Goal: Find specific page/section: Find specific page/section

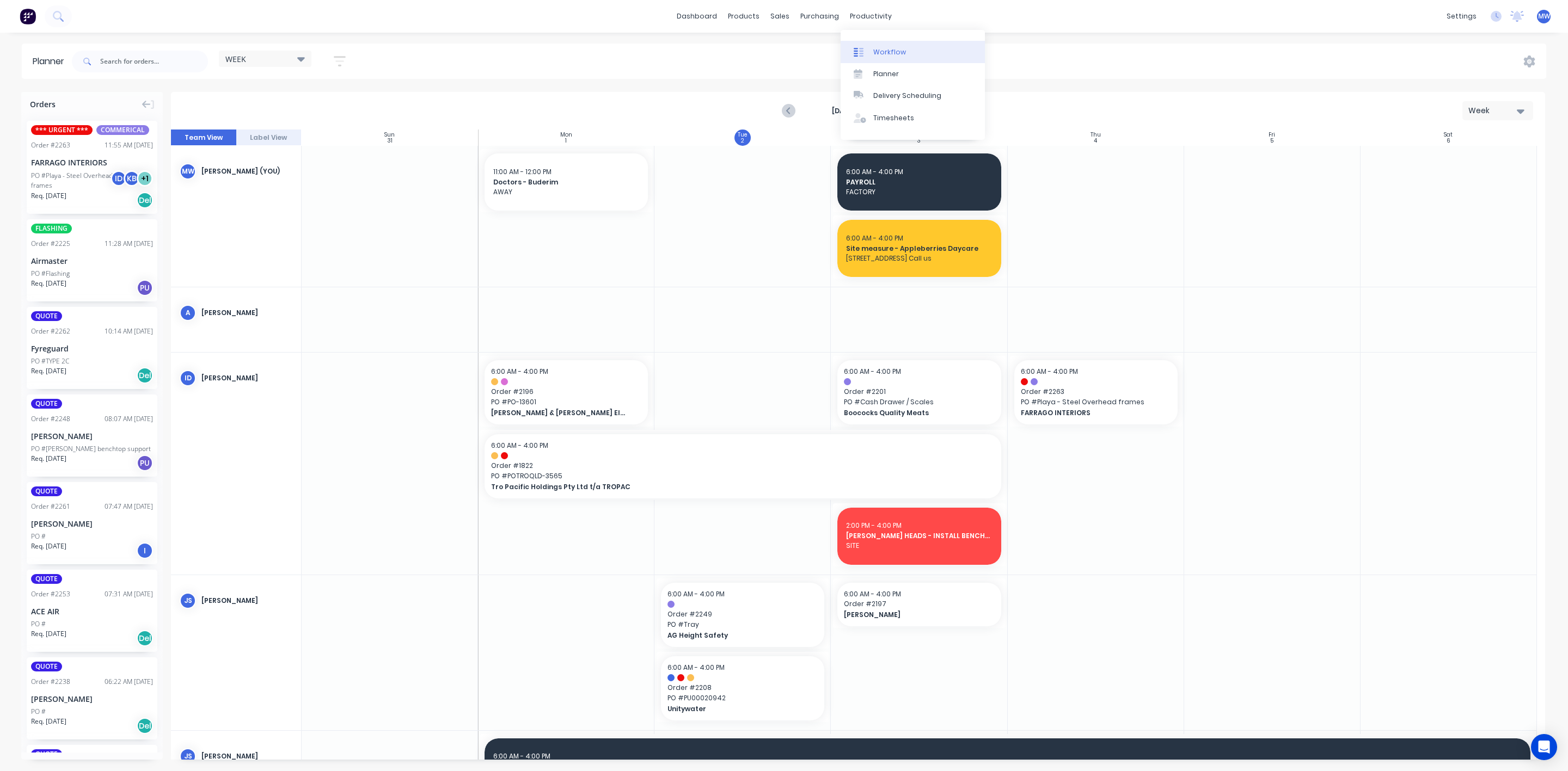
click at [877, 51] on div "Workflow" at bounding box center [889, 52] width 33 height 10
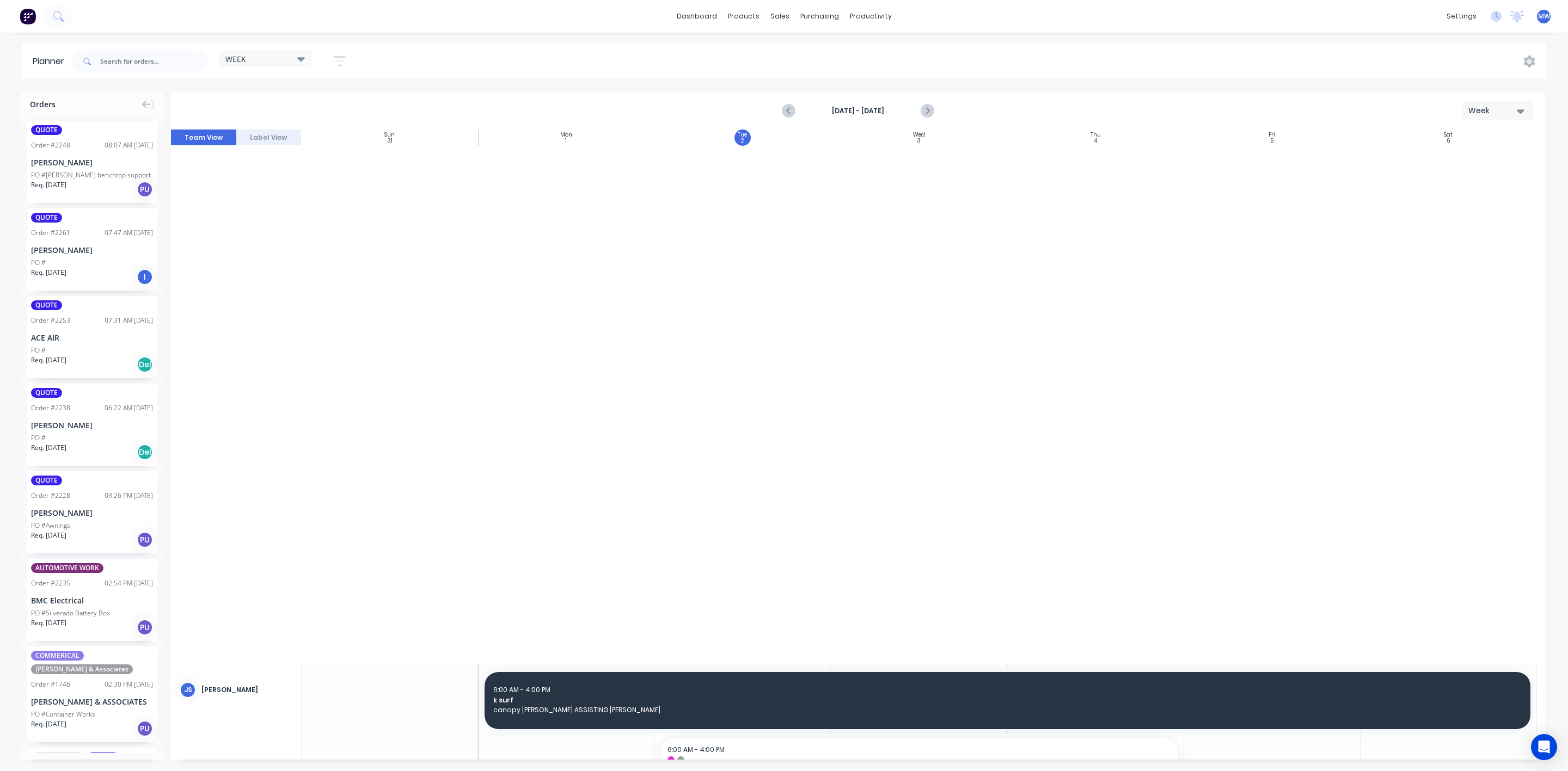
scroll to position [1307, 0]
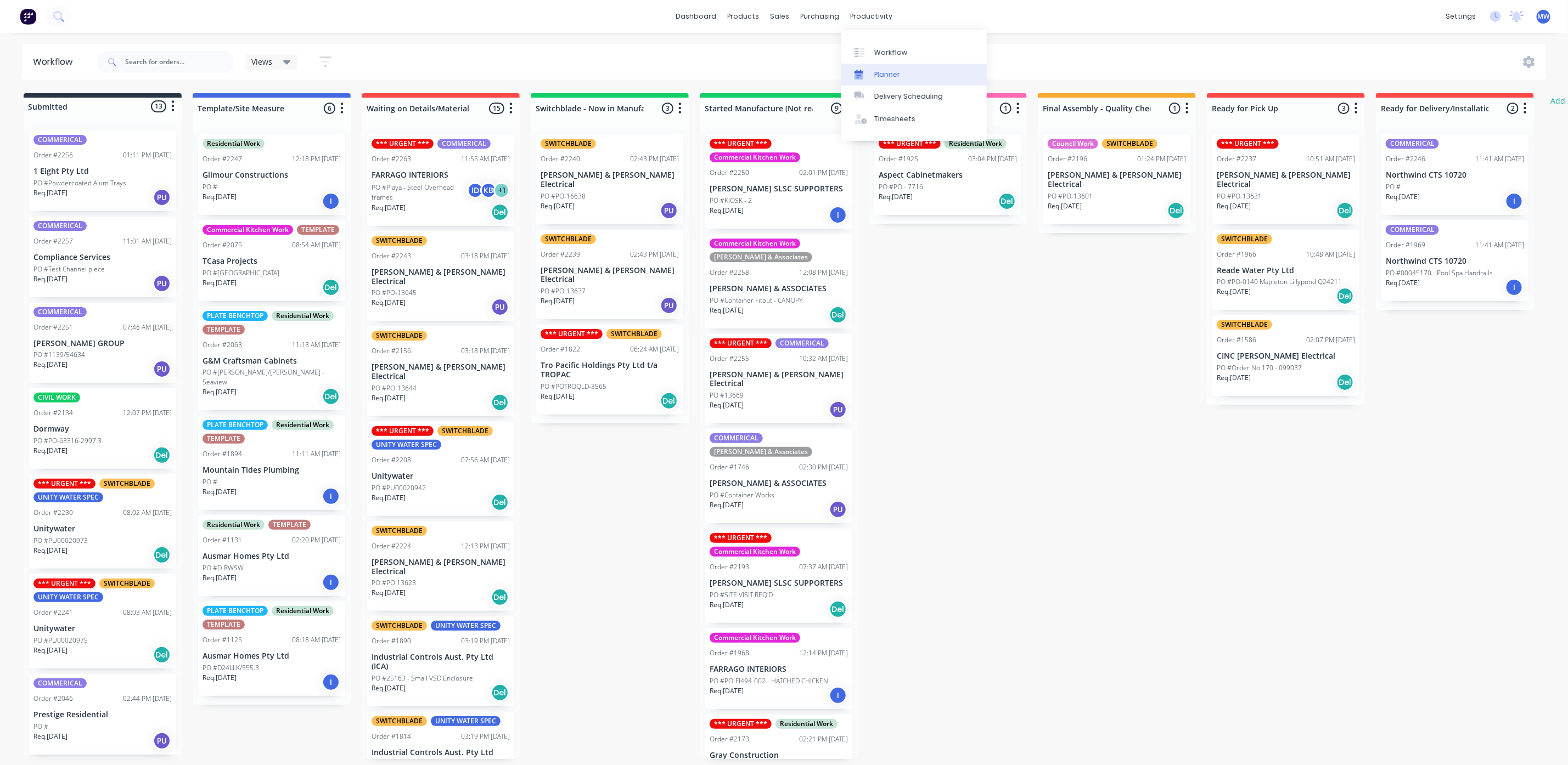
click at [896, 70] on div "Planner" at bounding box center [887, 74] width 26 height 10
